Goal: Use online tool/utility: Utilize a website feature to perform a specific function

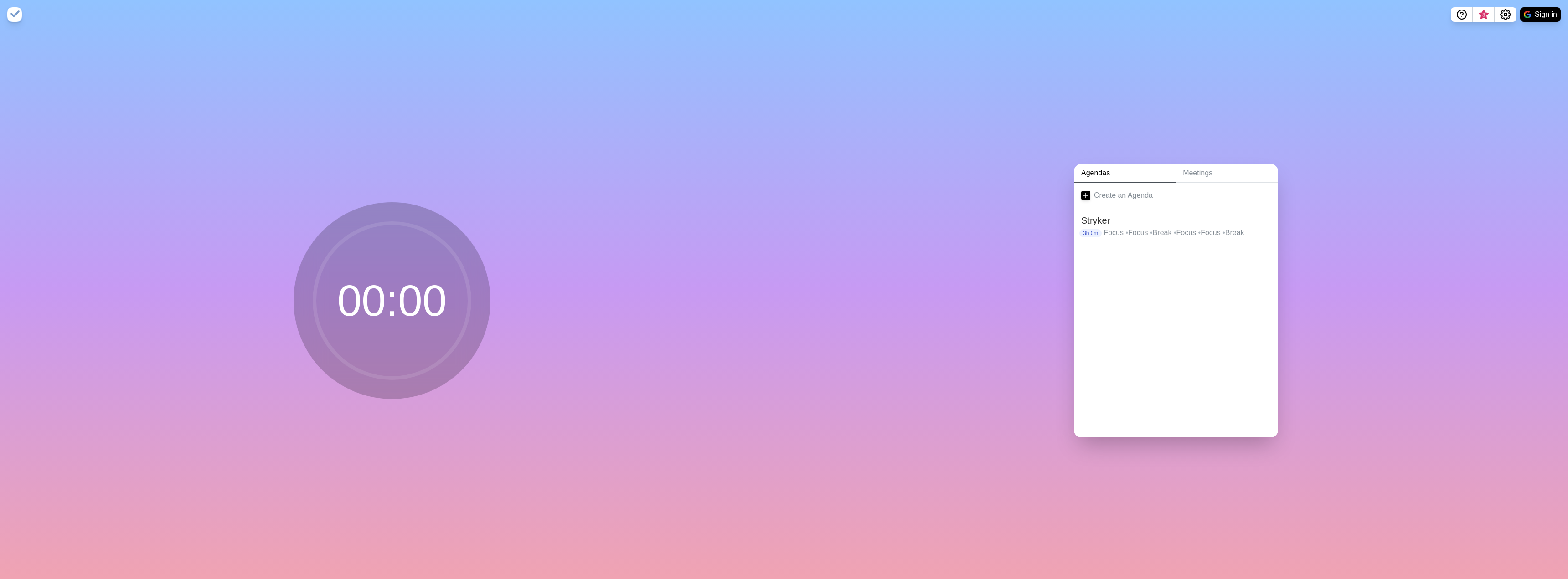
click at [942, 276] on div "Agendas Meetings Create an Agenda Stryker 3h 0m Focus • Focus • Break • Focus •…" at bounding box center [1176, 304] width 784 height 550
click at [1137, 223] on h2 "Stryker" at bounding box center [1176, 220] width 190 height 13
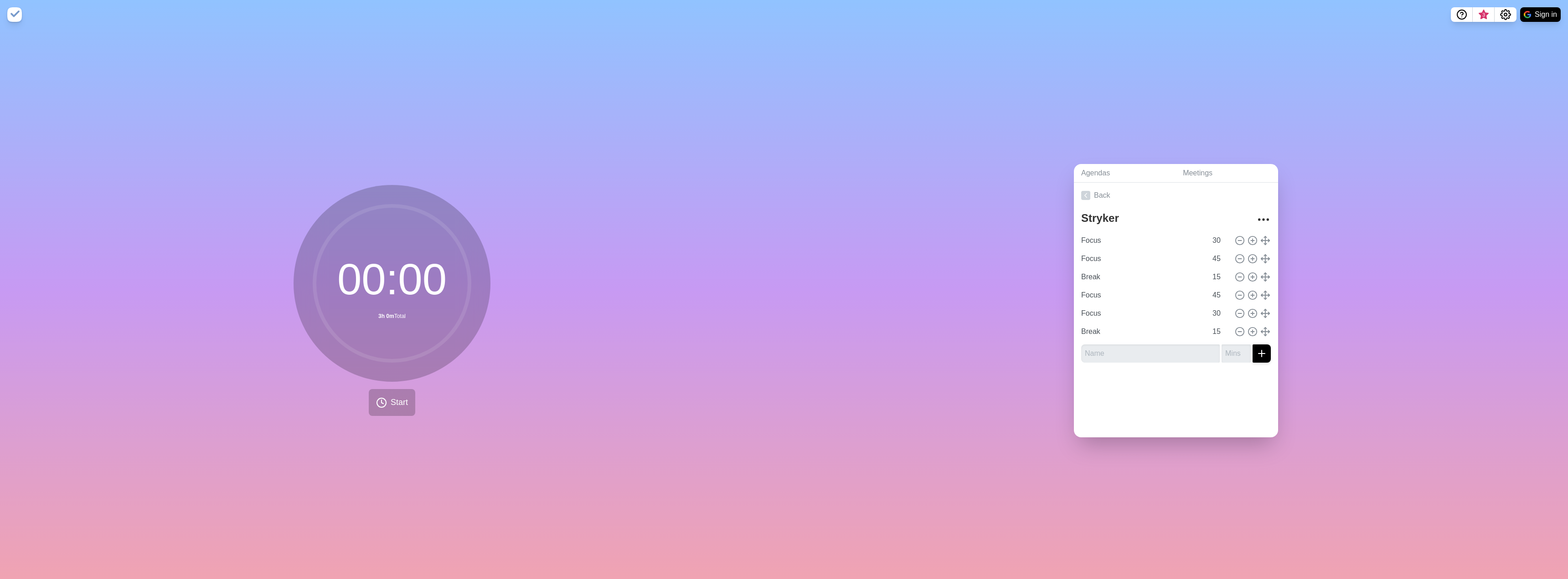
click at [381, 385] on div "00 : 00 3h 0m Total Start" at bounding box center [391, 300] width 197 height 231
click at [1153, 341] on form at bounding box center [1176, 352] width 190 height 22
click at [1143, 351] on input "text" at bounding box center [1150, 353] width 139 height 18
type input "Game Plan"
click at [1226, 344] on input "number" at bounding box center [1236, 353] width 29 height 18
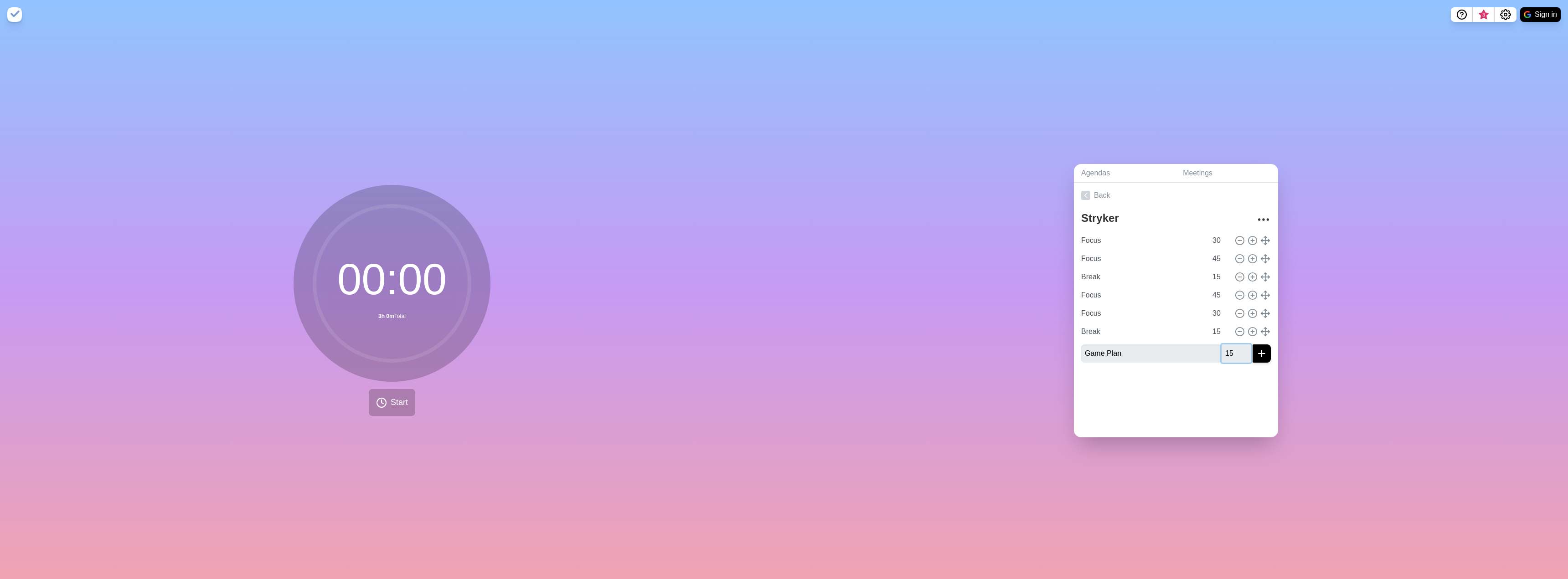
type input "15"
click at [1253, 344] on button "submit" at bounding box center [1262, 353] width 18 height 18
type input "Game Plan"
type input "15"
type input "30"
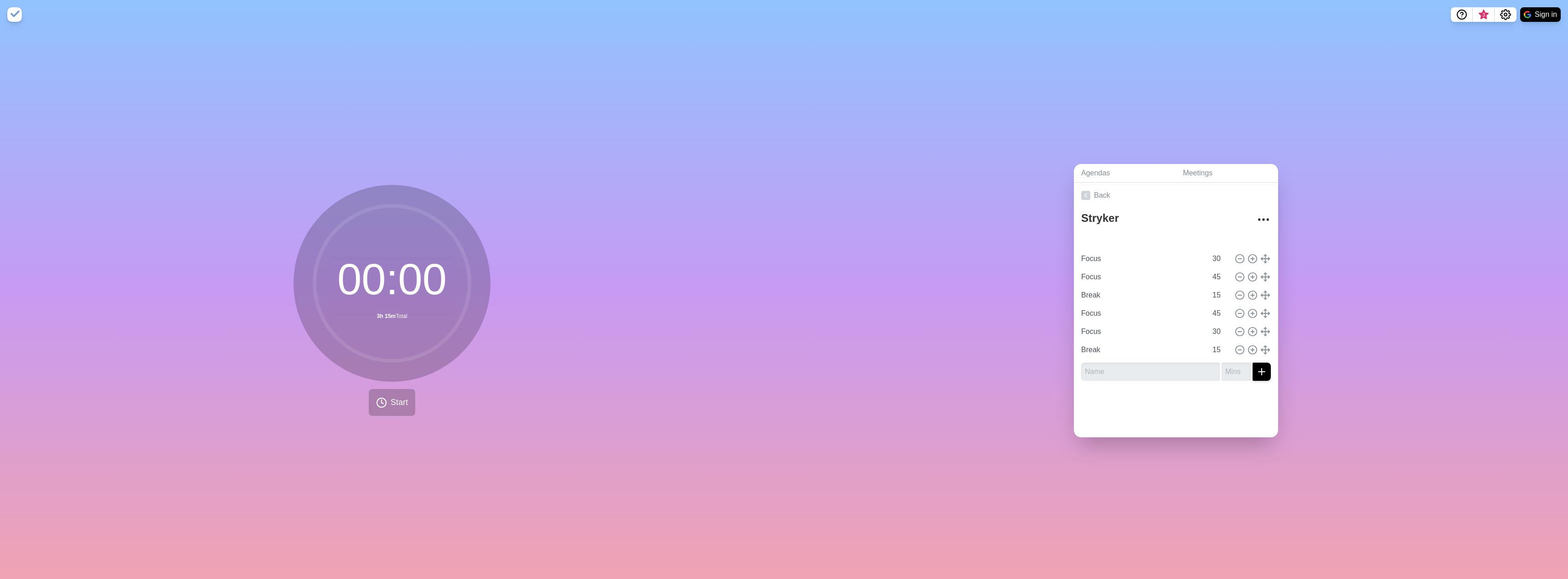
type input "Focus"
type input "45"
type input "Break"
type input "15"
type input "45"
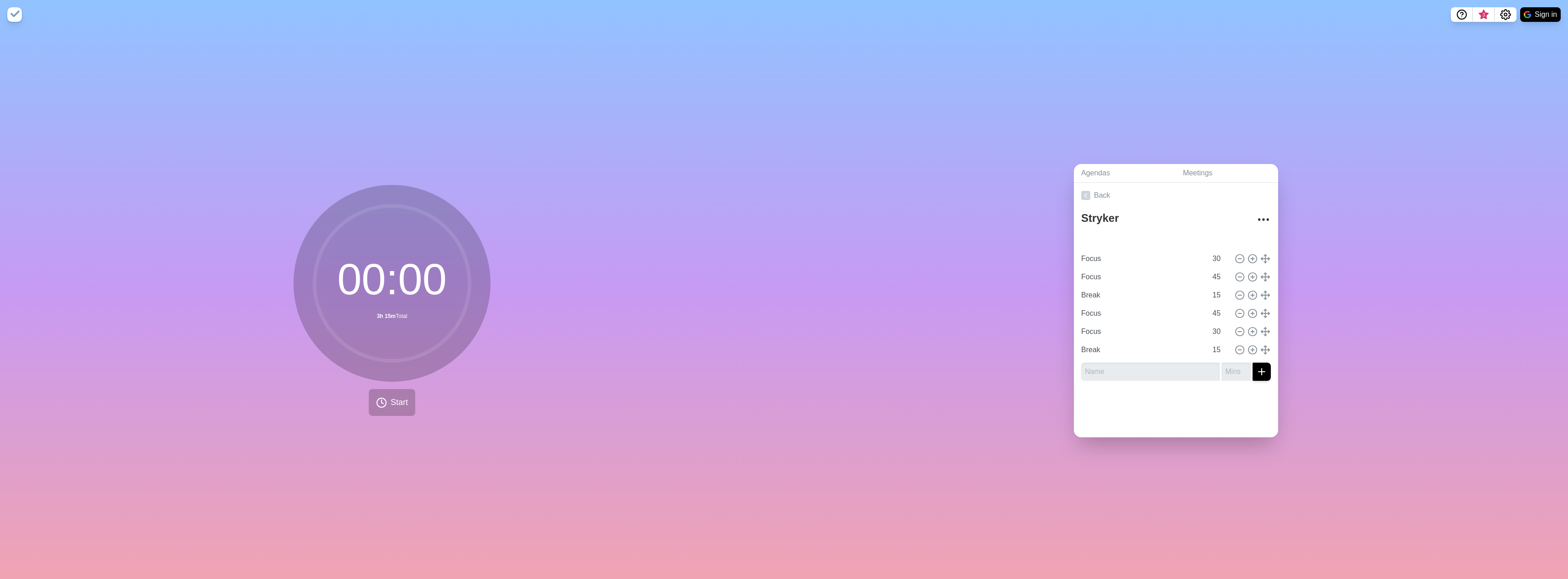
type input "Focus"
type input "30"
type input "Break"
type input "15"
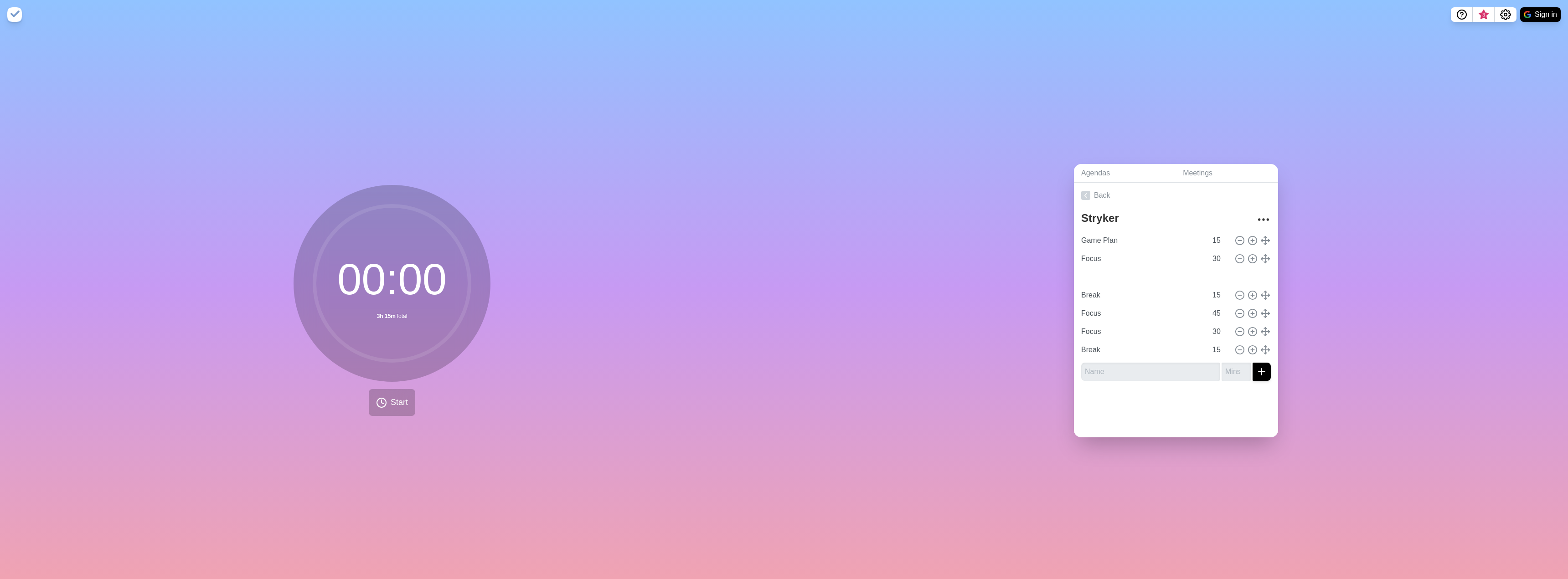
type input "Focus"
type input "45"
click at [1248, 308] on icon at bounding box center [1253, 313] width 10 height 10
type input "Break"
type input "15"
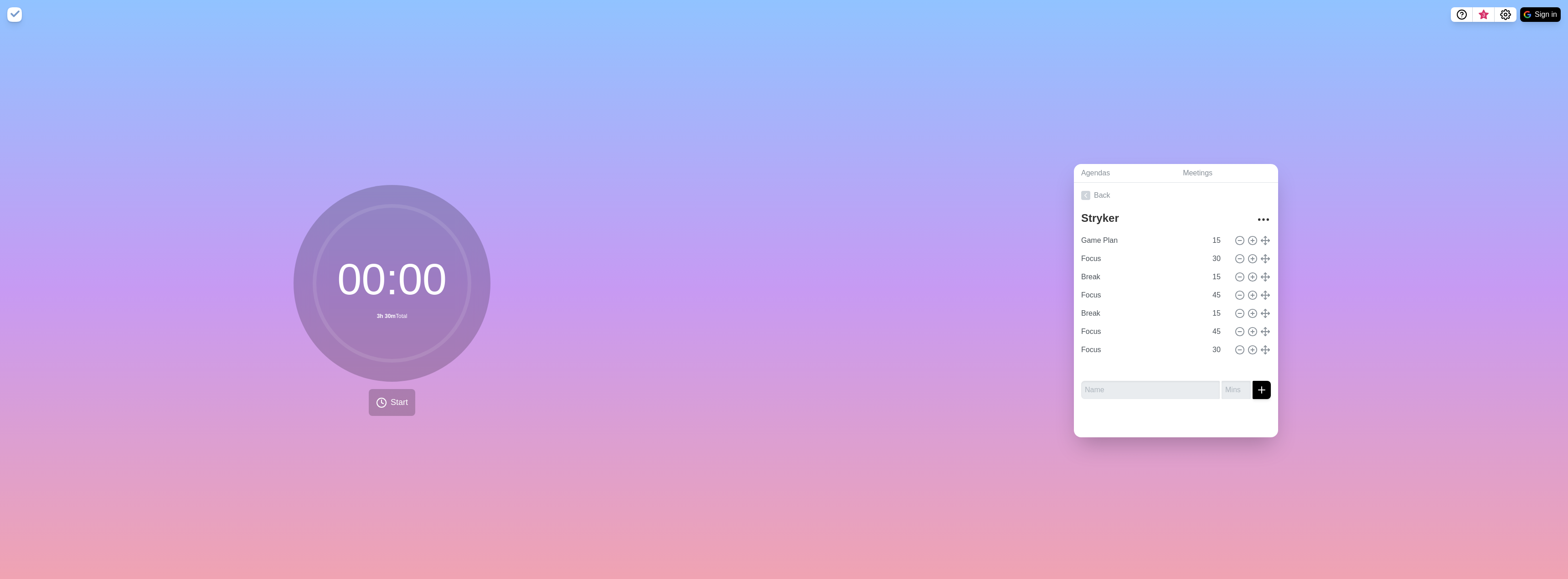
type input "30"
type input "Break"
type input "15"
type input "Focus"
type input "45"
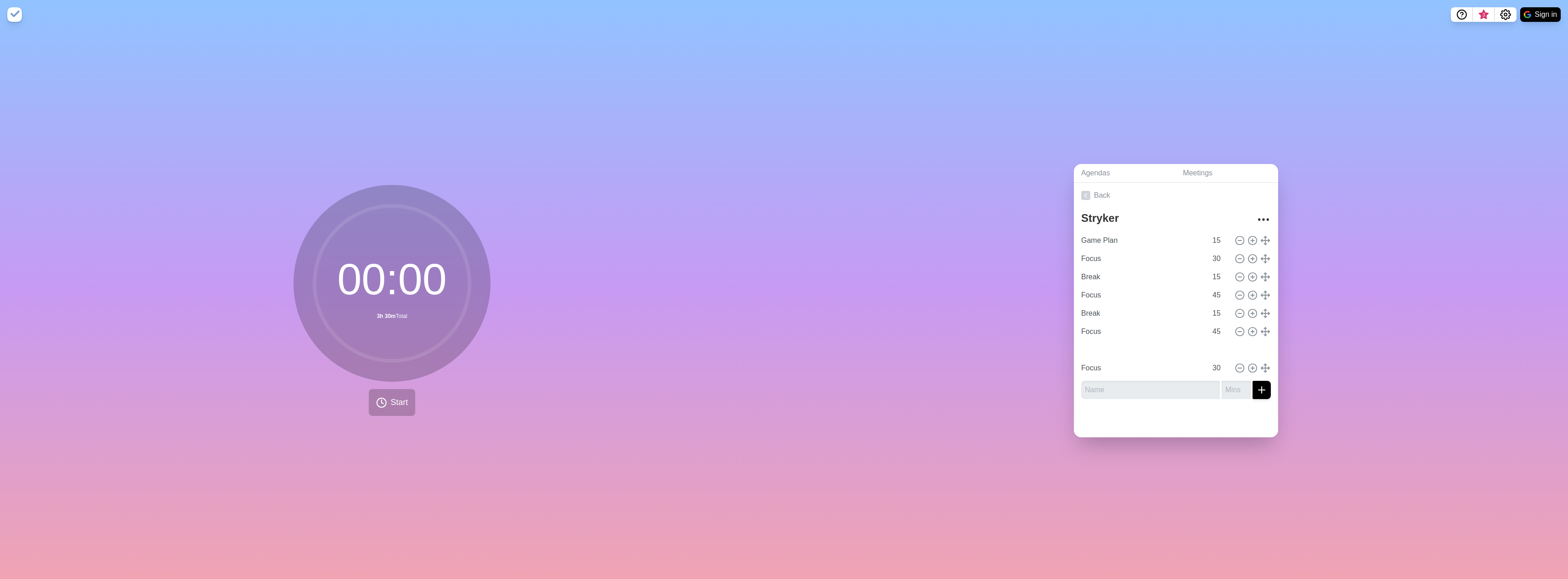
type input "Break"
type input "15"
type input "Focus"
type input "30"
click at [402, 400] on span "Start" at bounding box center [399, 402] width 17 height 12
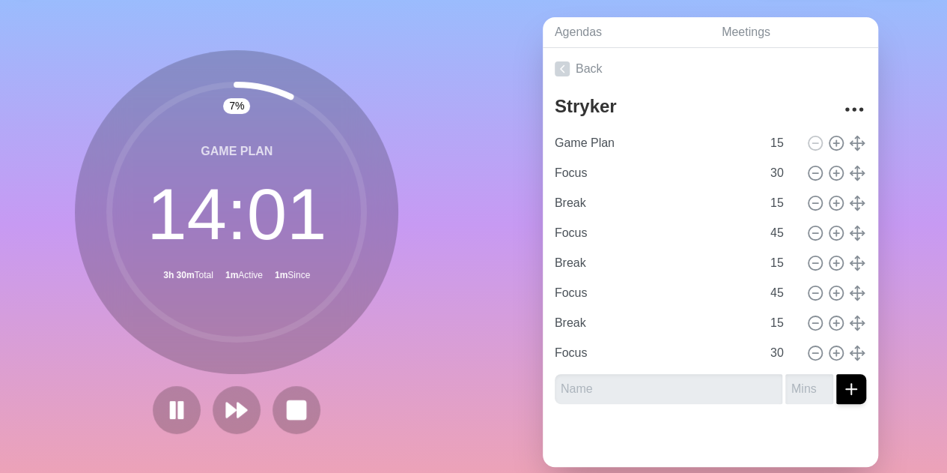
scroll to position [48, 0]
